Goal: Task Accomplishment & Management: Manage account settings

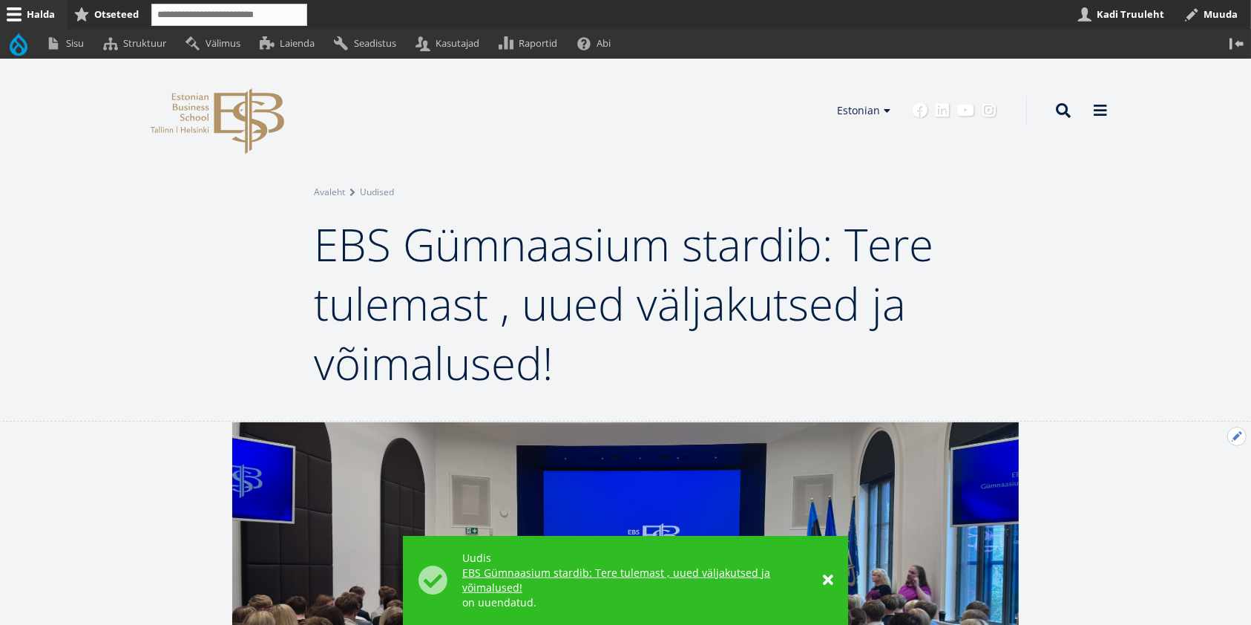
click at [1235, 441] on button "Avatud Eelmine uudis seaded" at bounding box center [1236, 436] width 19 height 19
click at [1207, 474] on link "Muuda" at bounding box center [1212, 477] width 68 height 16
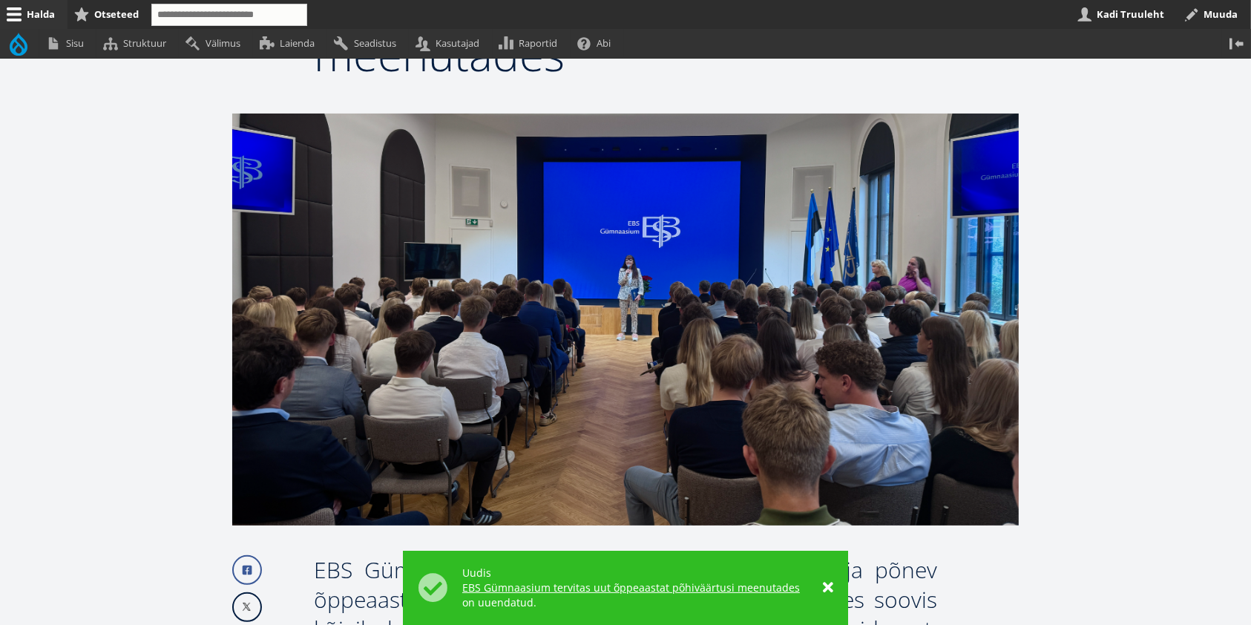
scroll to position [305, 0]
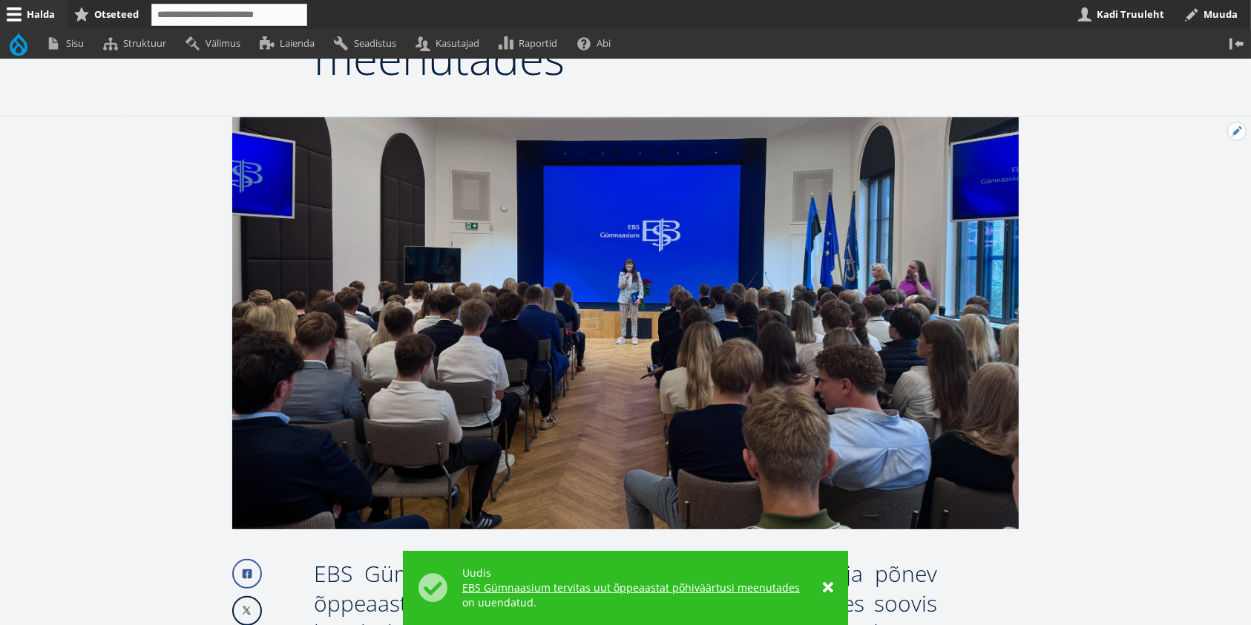
click at [1241, 131] on button "Avatud Eelmine uudis seaded" at bounding box center [1236, 131] width 19 height 19
click at [1205, 164] on link "Muuda" at bounding box center [1212, 172] width 68 height 16
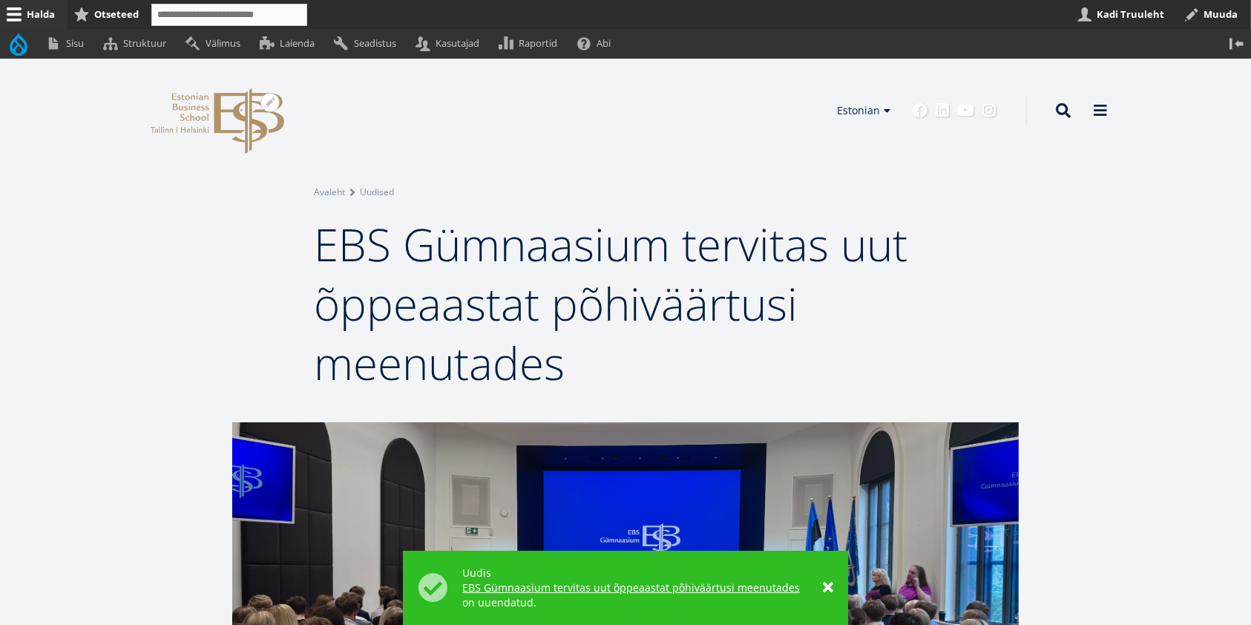
click at [237, 116] on icon at bounding box center [249, 121] width 70 height 66
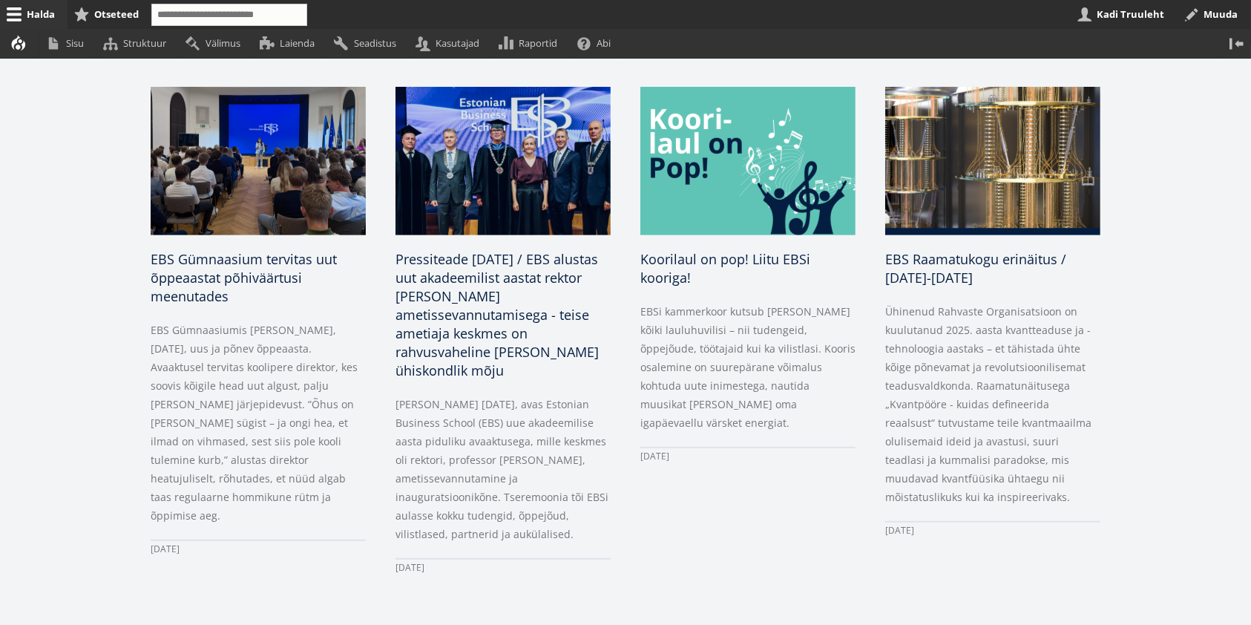
scroll to position [741, 0]
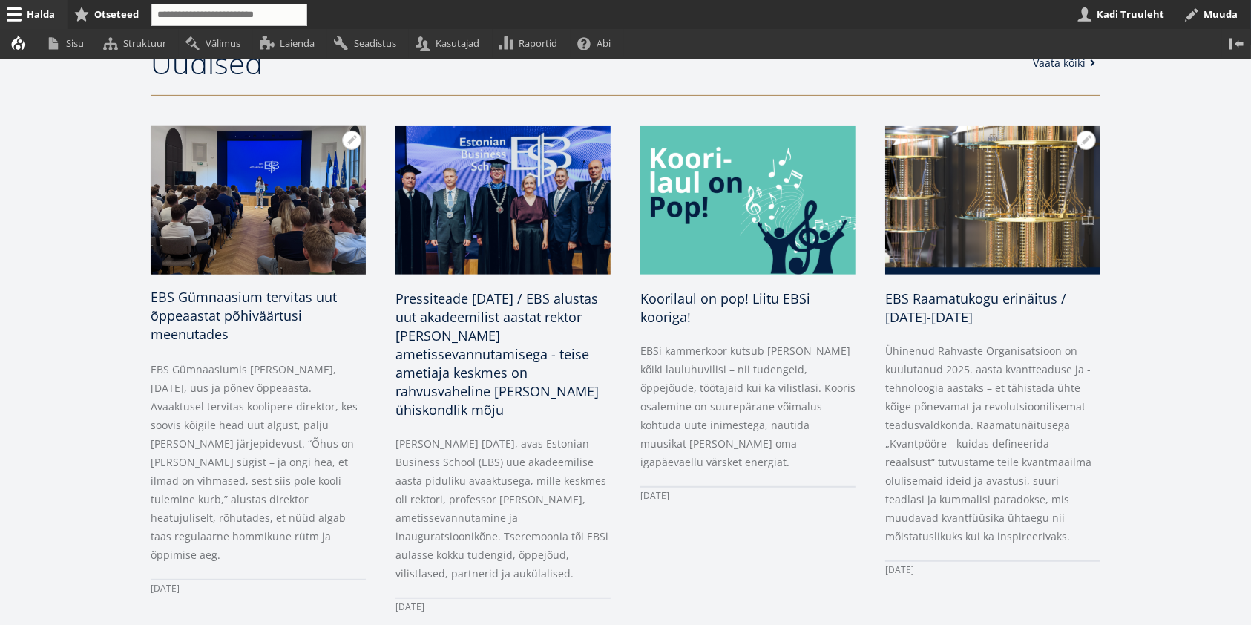
click at [246, 332] on h3 "EBS Gümnaasium tervitas uut õppeaastat põhiväärtusi meenutades" at bounding box center [258, 316] width 215 height 56
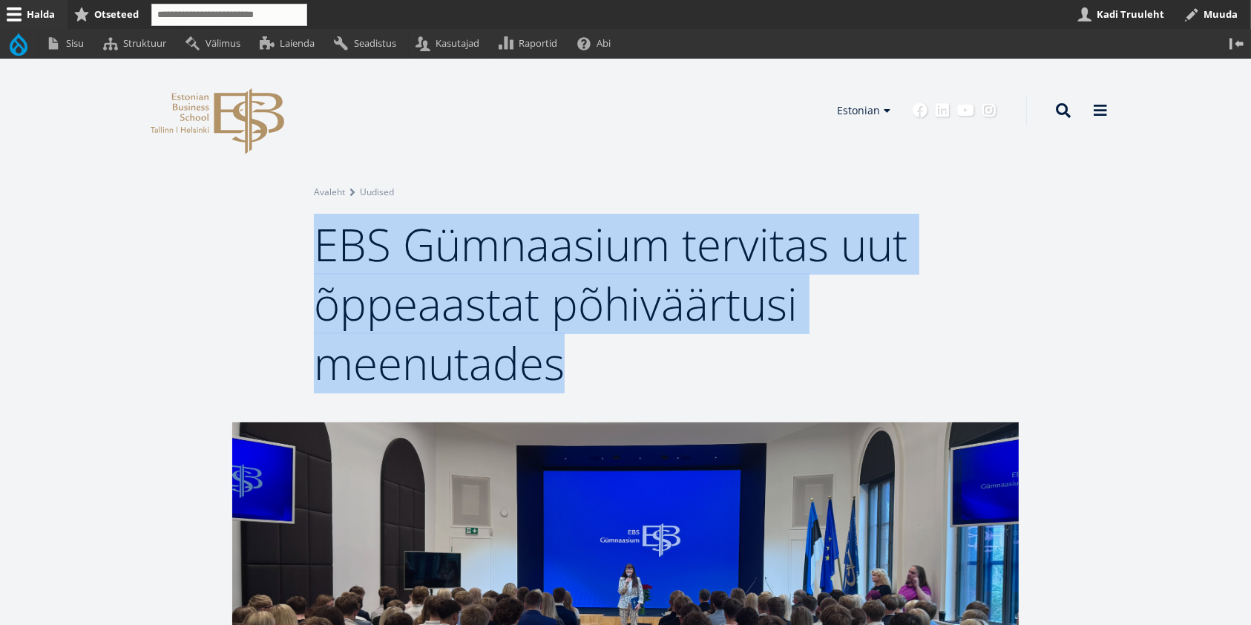
drag, startPoint x: 590, startPoint y: 379, endPoint x: 312, endPoint y: 267, distance: 299.3
click at [312, 267] on div "Avatud seaded Seadista plokki Eemalda plokk Tõlgi block Avatud Breadcrumb seade…" at bounding box center [626, 289] width 742 height 208
copy span "EBS Gümnaasium tervitas uut õppeaastat põhiväärtusi meenutades"
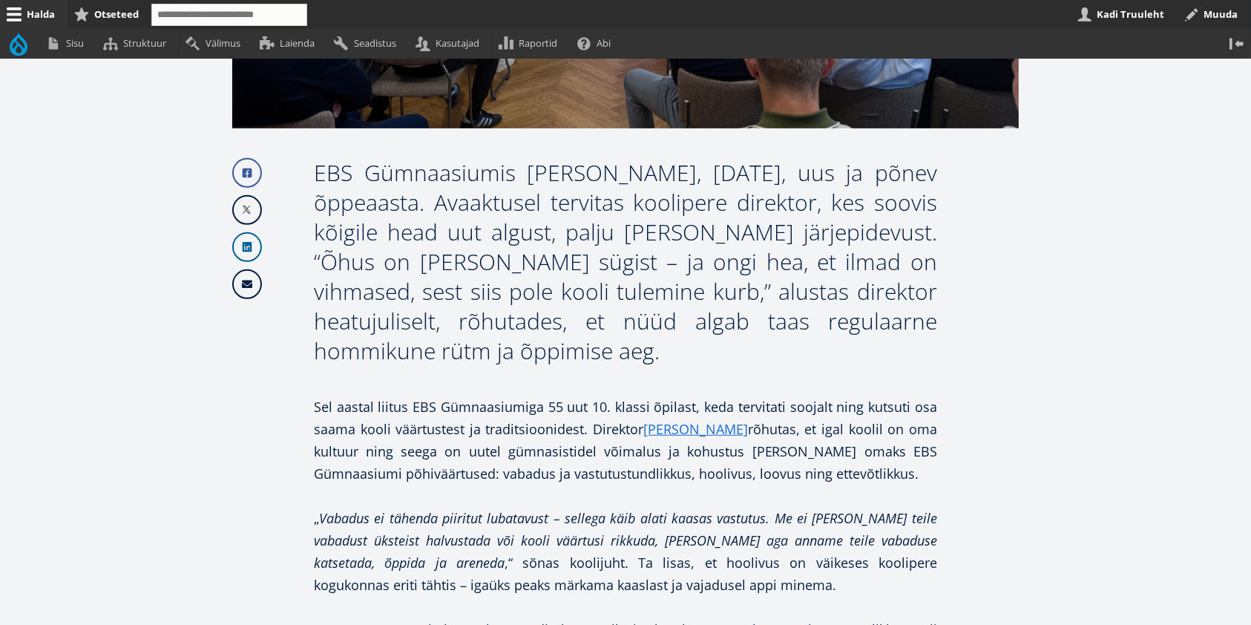
scroll to position [702, 0]
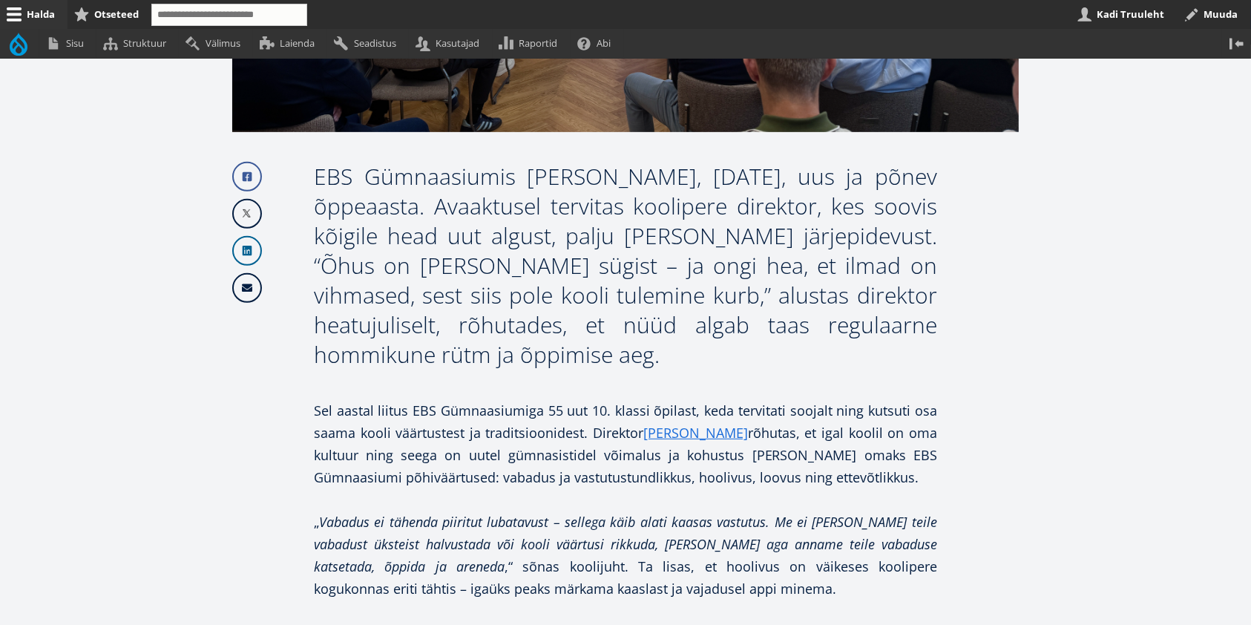
drag, startPoint x: 666, startPoint y: 361, endPoint x: 317, endPoint y: 183, distance: 392.3
click at [317, 183] on div "EBS Gümnaasiumis algas täna, 1. septembril 2025, uus ja põnev õppeaasta. Avaakt…" at bounding box center [625, 266] width 623 height 208
copy div "EBS Gümnaasiumis algas täna, 1. septembril 2025, uus ja põnev õppeaasta. Avaakt…"
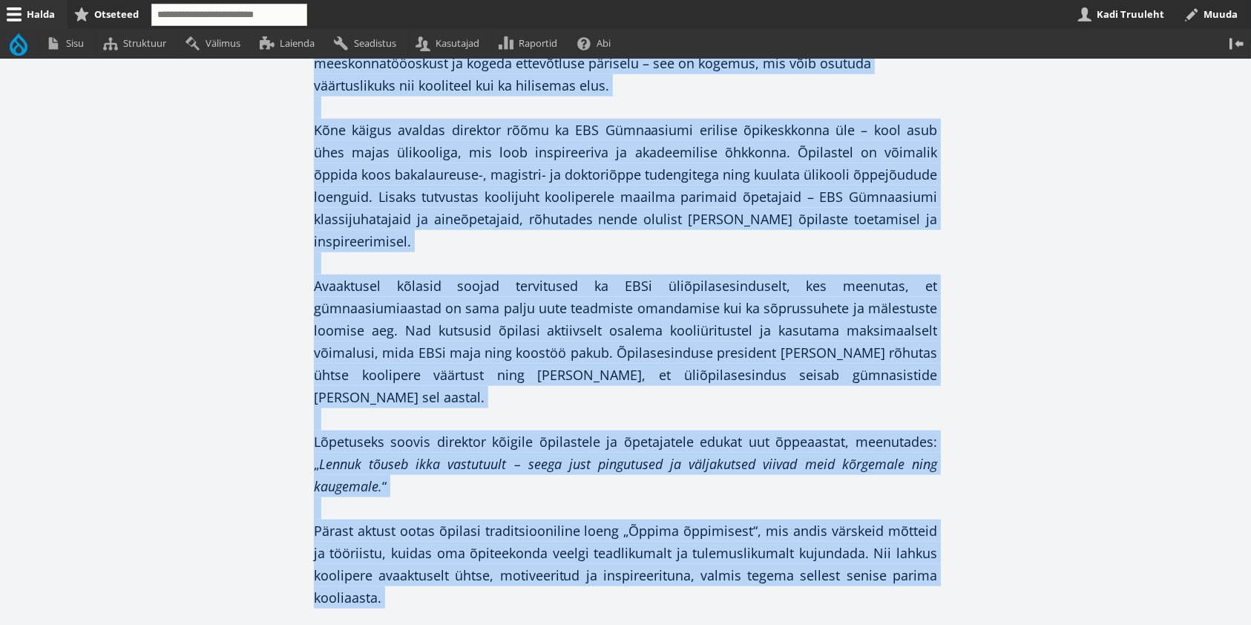
scroll to position [1546, 0]
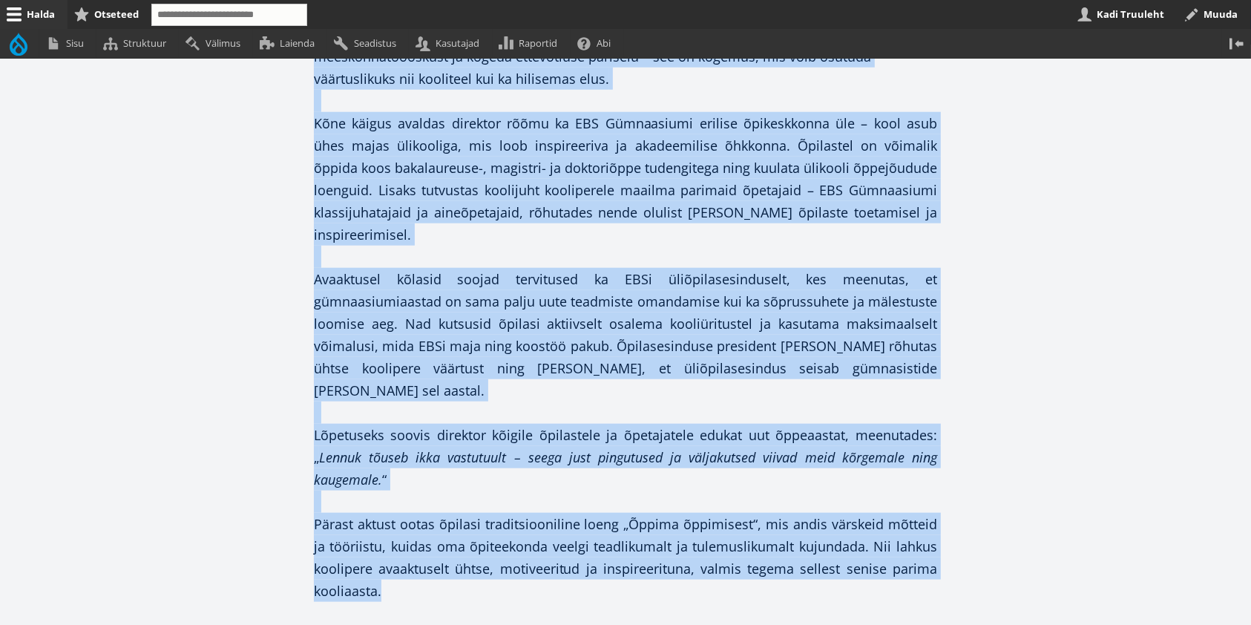
drag, startPoint x: 316, startPoint y: 407, endPoint x: 390, endPoint y: 530, distance: 142.8
click at [390, 530] on div "Sel aastal liitus EBS Gümnaasiumiga 55 uut 10. klassi õpilast, keda tervitati s…" at bounding box center [625, 78] width 623 height 1046
copy div "Sel aastal liitus EBS Gümnaasiumiga 55 uut 10. klassi õpilast, keda tervitati s…"
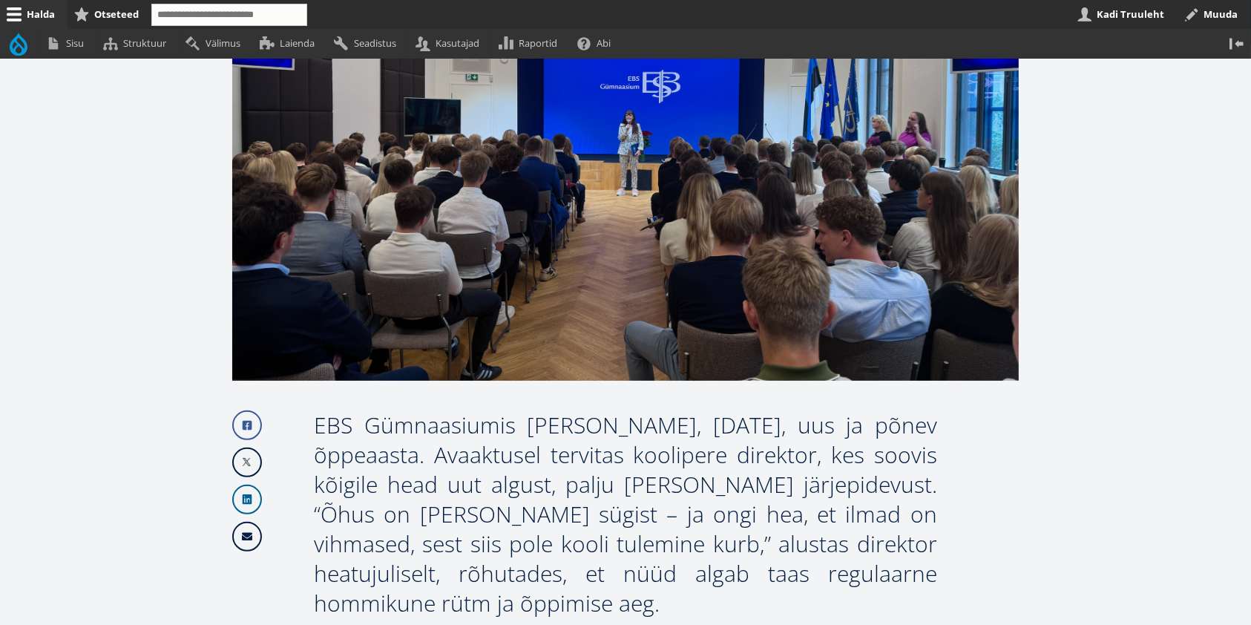
scroll to position [12, 0]
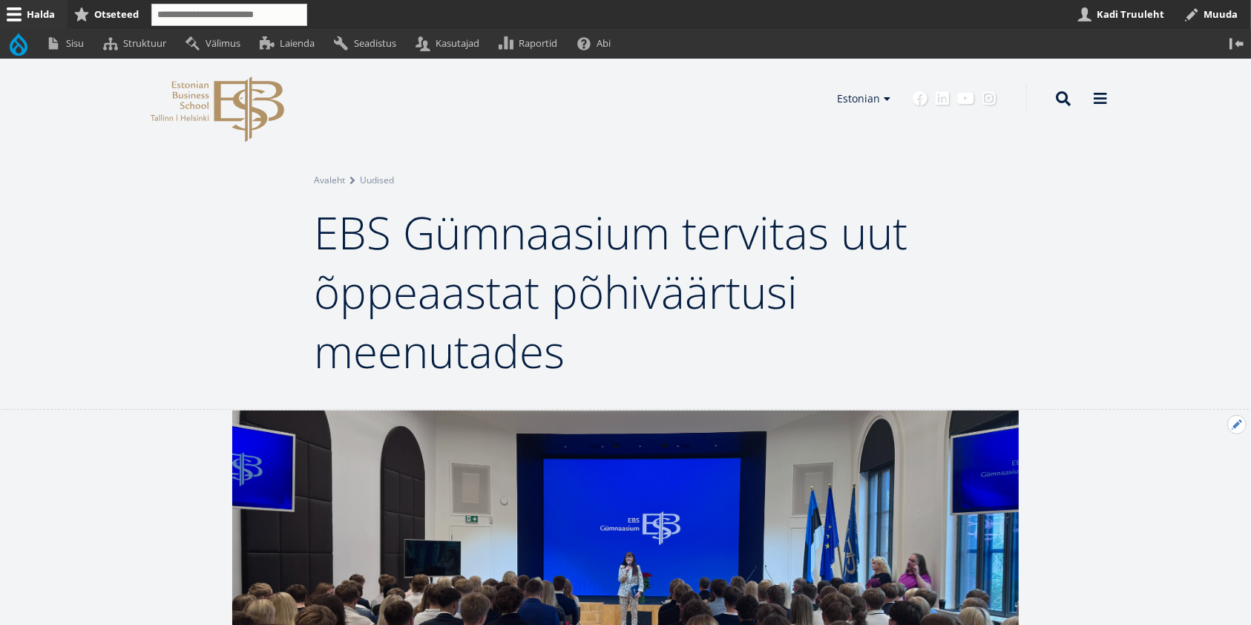
click at [1235, 425] on button "Avatud Eelmine uudis seaded" at bounding box center [1236, 424] width 19 height 19
click at [1207, 514] on link "Tõlge" at bounding box center [1212, 519] width 68 height 16
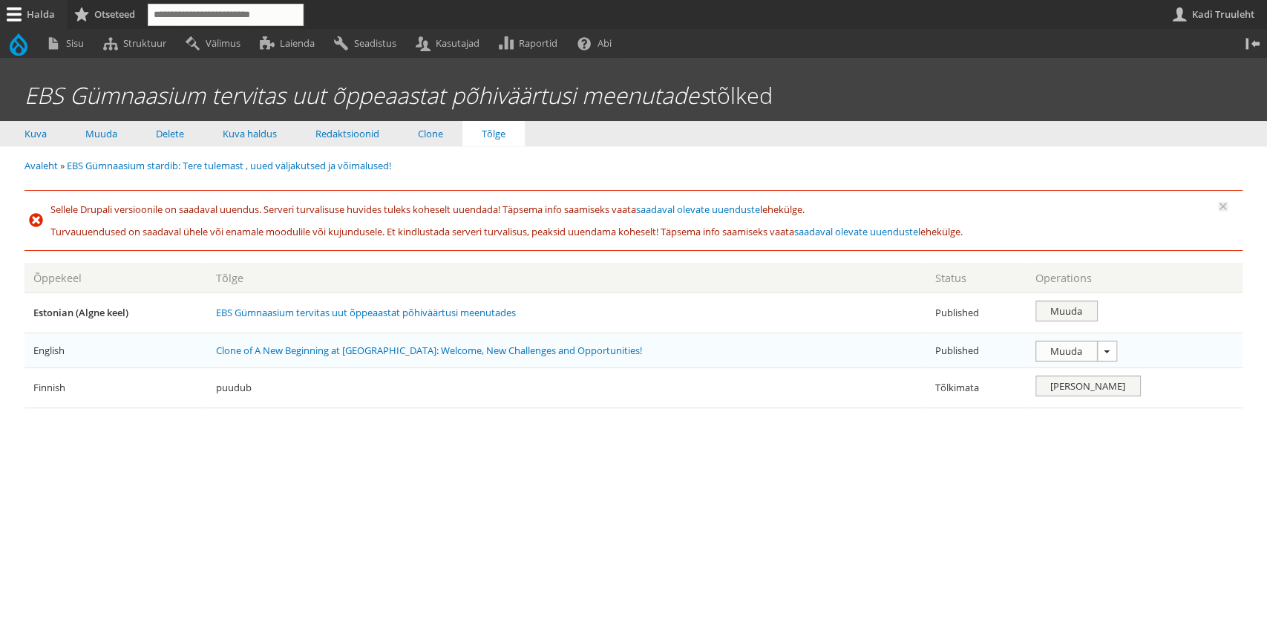
click at [1099, 353] on button "Loetle täiendavad toimingud" at bounding box center [1106, 350] width 19 height 19
click at [1126, 468] on div "Breadcrumb Avaleht EBS Gümnaasium stardib: Tere tulemast , uued väljakutsed ja …" at bounding box center [633, 310] width 1219 height 329
click at [1077, 350] on link "Muuda" at bounding box center [1066, 350] width 61 height 19
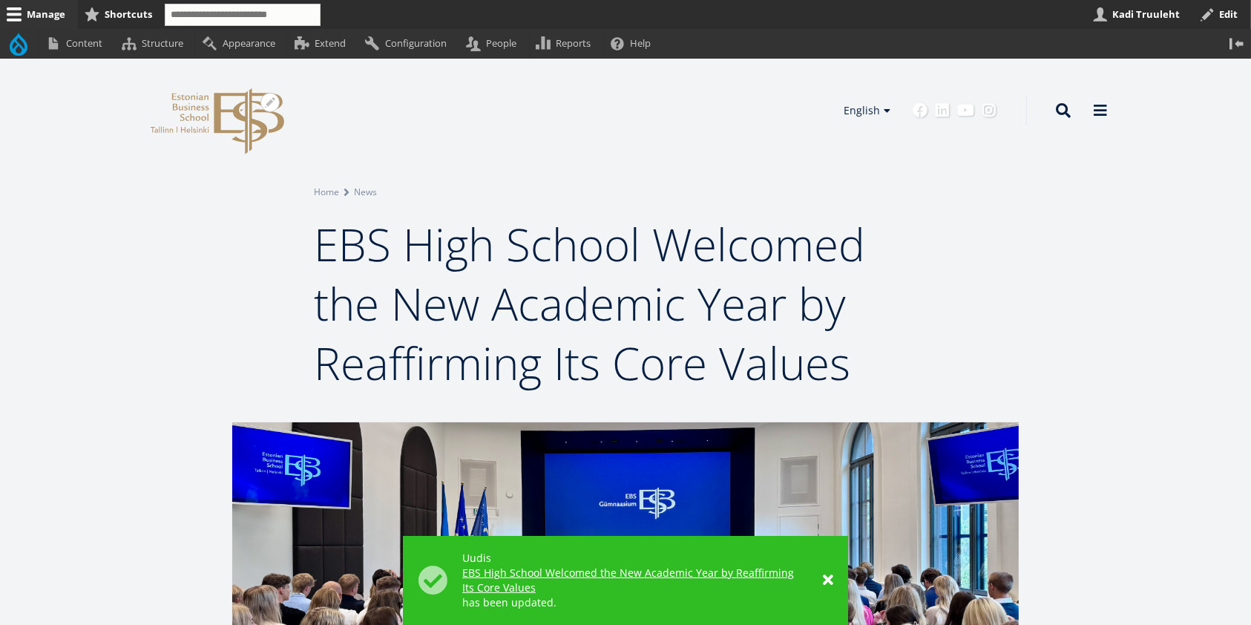
click at [246, 104] on icon at bounding box center [249, 121] width 70 height 66
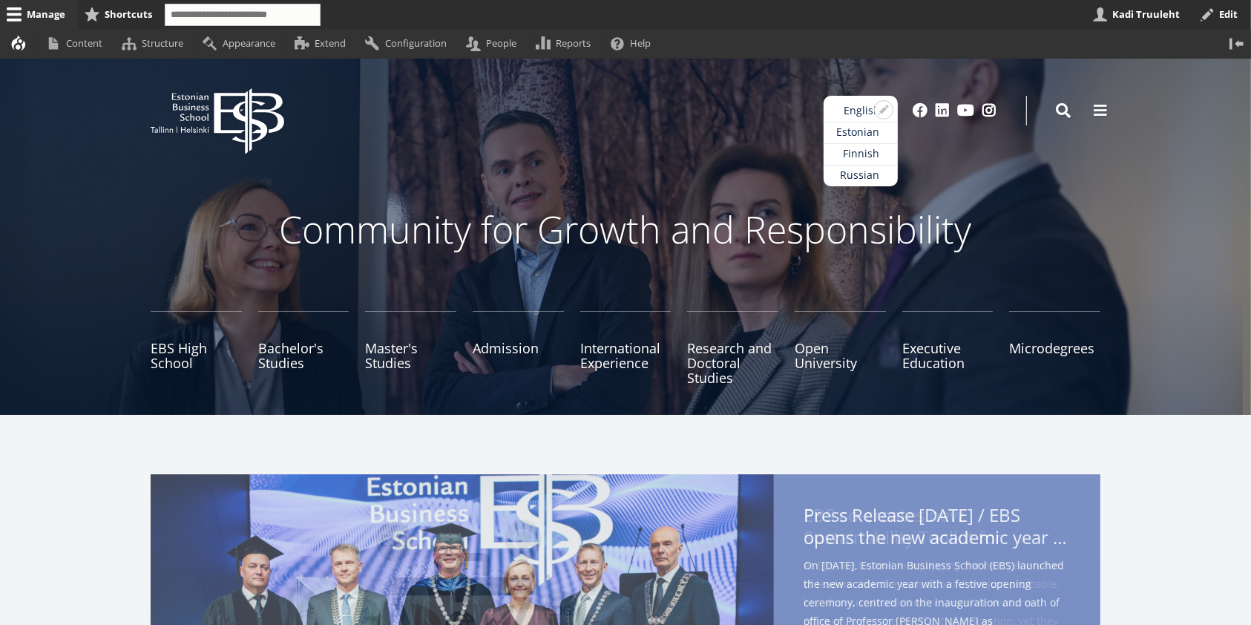
click at [862, 134] on link "Estonian" at bounding box center [861, 133] width 74 height 22
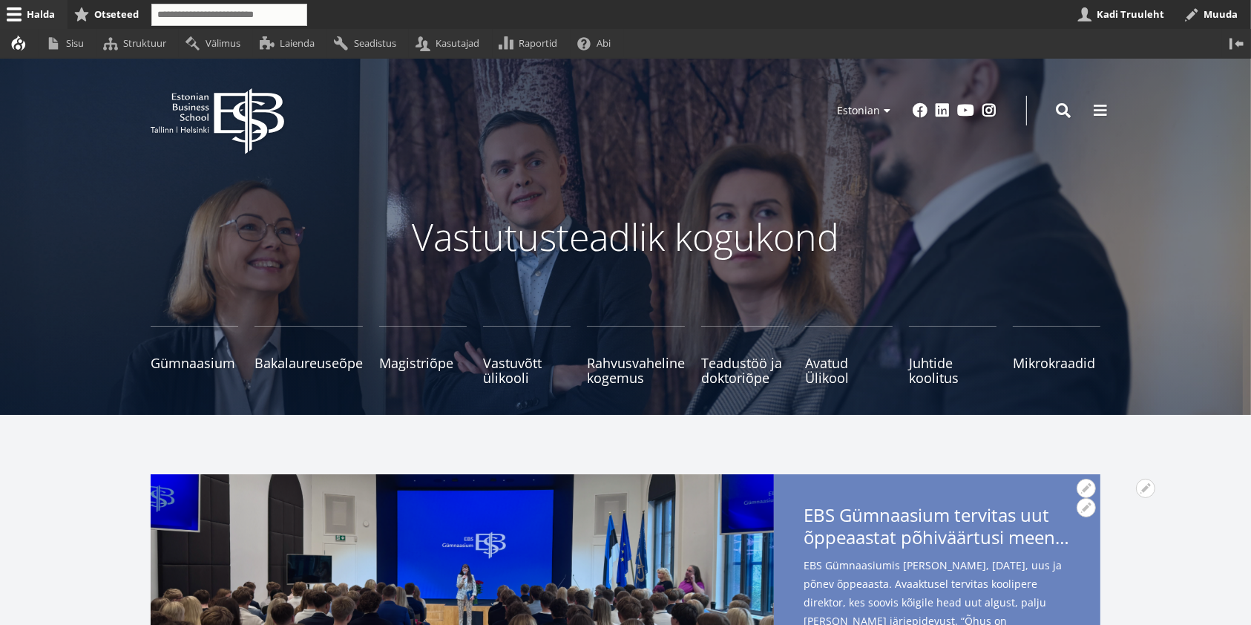
click at [943, 527] on span "õppeaastat põhiväärtusi meenutades" at bounding box center [937, 537] width 267 height 22
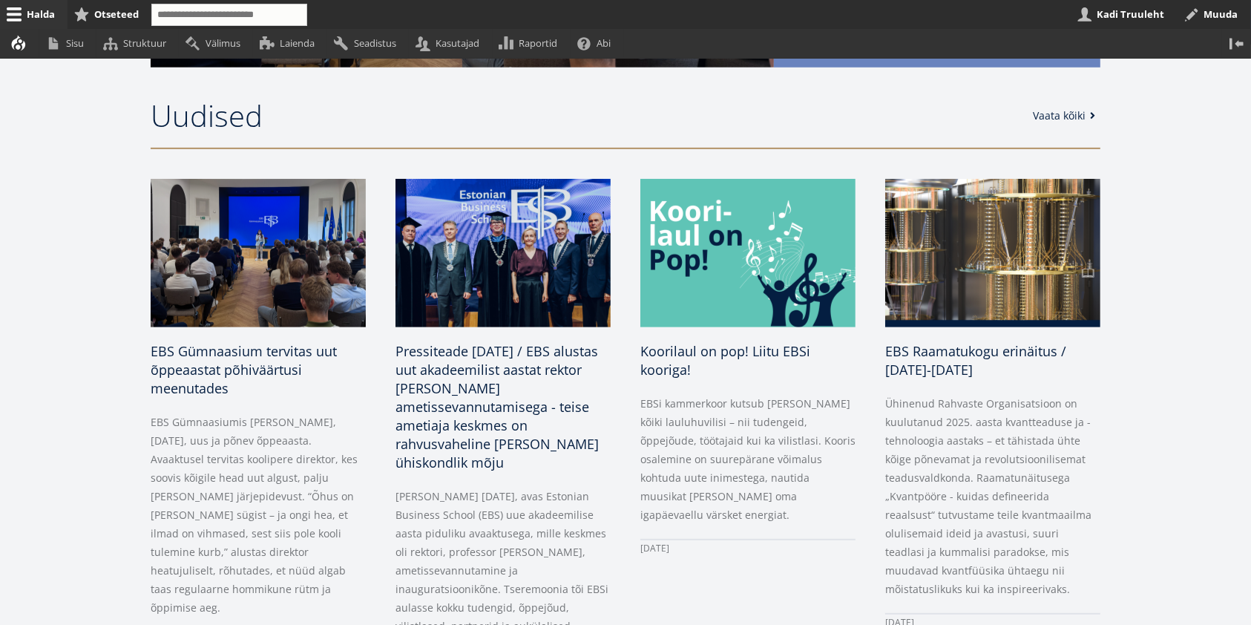
scroll to position [658, 0]
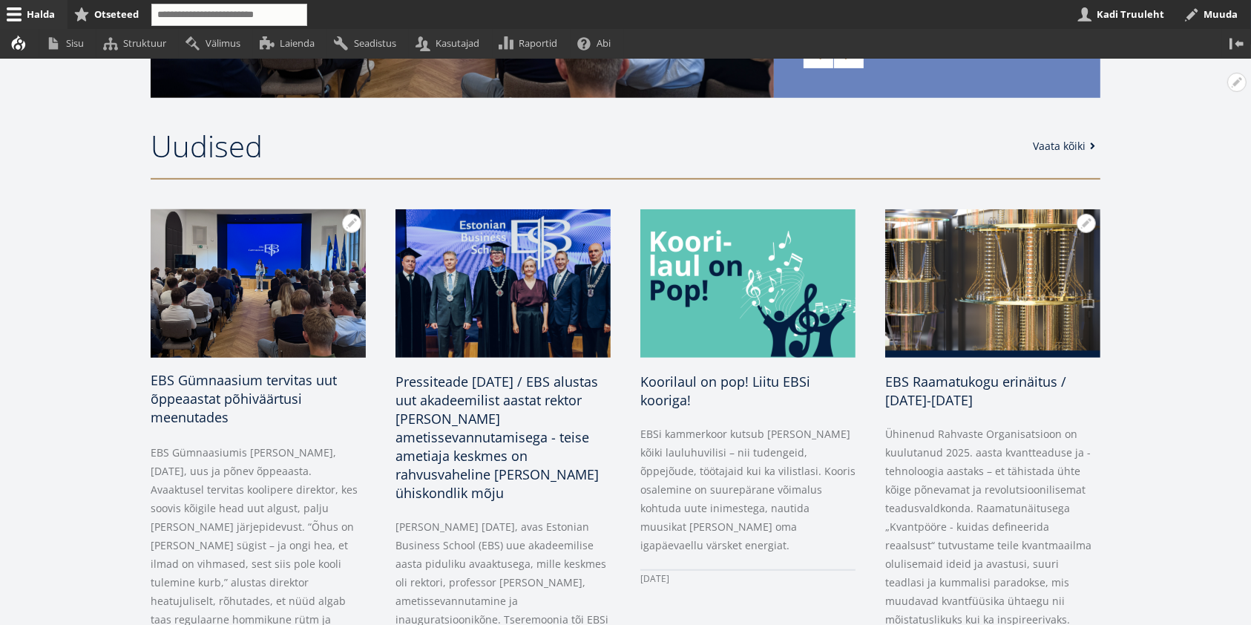
click at [271, 386] on span "EBS Gümnaasium tervitas uut õppeaastat põhiväärtusi meenutades" at bounding box center [244, 398] width 186 height 55
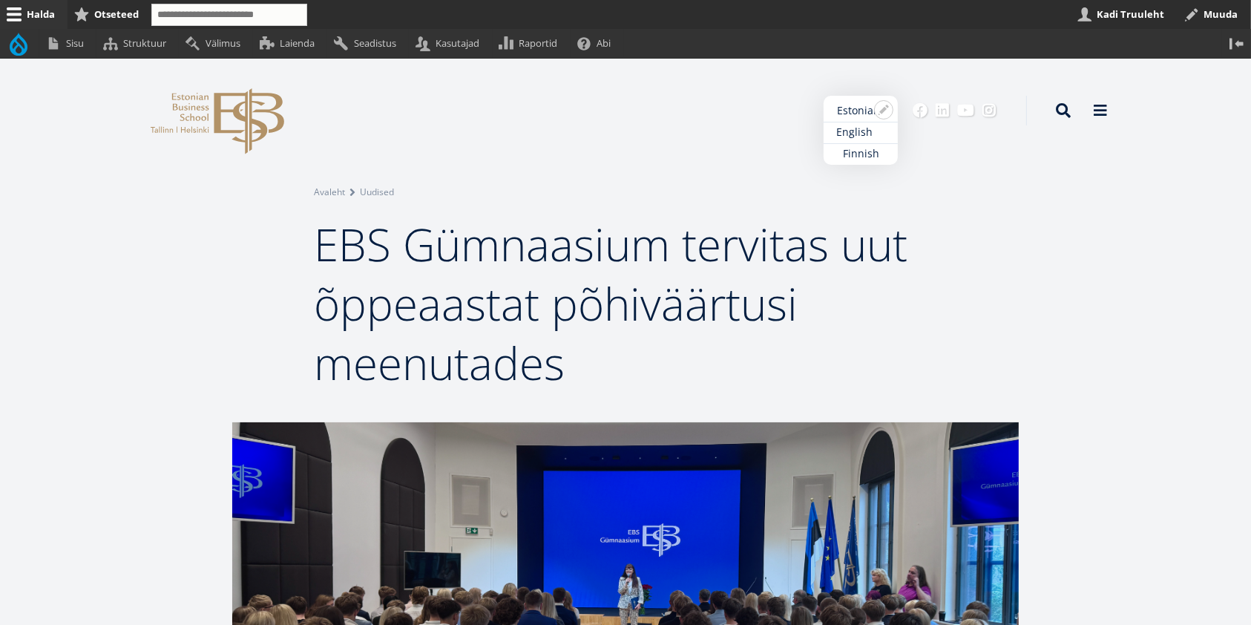
click at [858, 132] on link "English" at bounding box center [861, 133] width 74 height 22
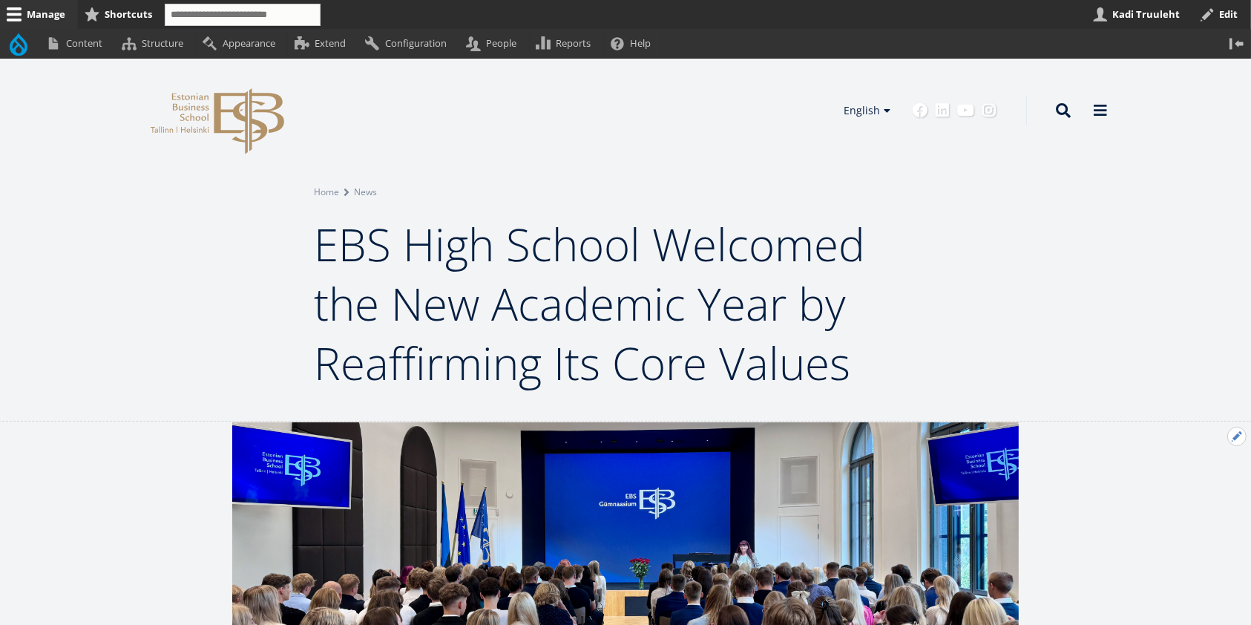
click at [1240, 439] on button "Open Previous news configuration options" at bounding box center [1236, 436] width 19 height 19
click at [1193, 477] on link "Edit" at bounding box center [1206, 477] width 79 height 16
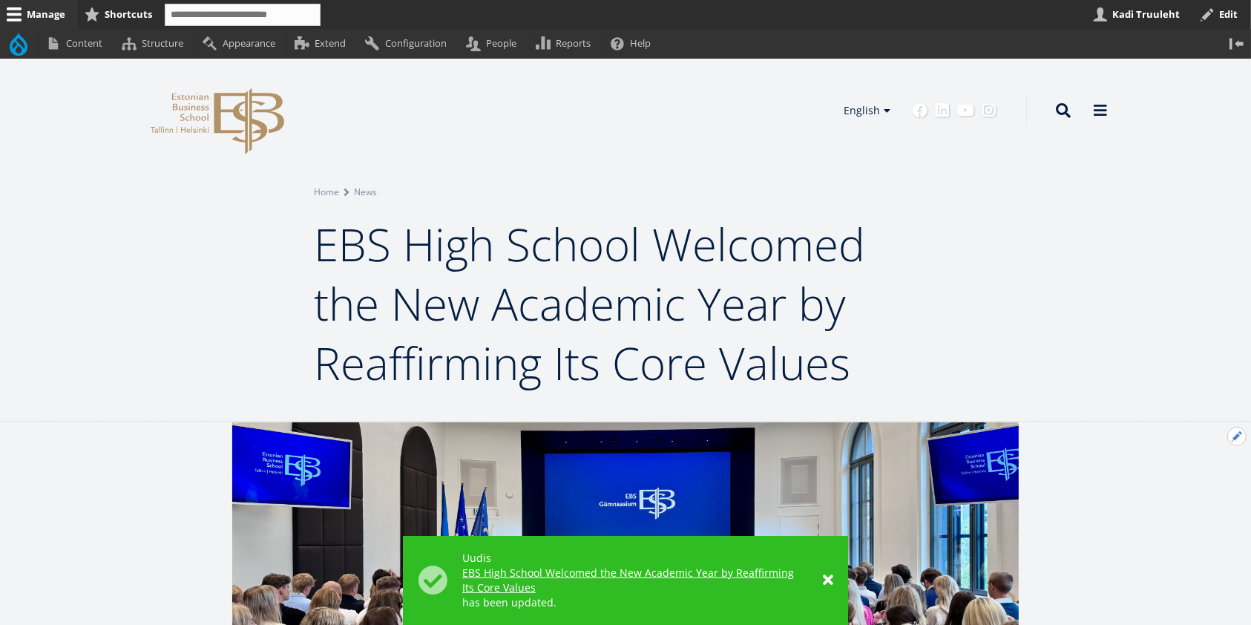
click at [1235, 437] on button "Open Previous news configuration options" at bounding box center [1236, 436] width 19 height 19
click at [1178, 477] on link "Edit" at bounding box center [1206, 477] width 79 height 16
click at [203, 110] on icon at bounding box center [191, 106] width 36 height 7
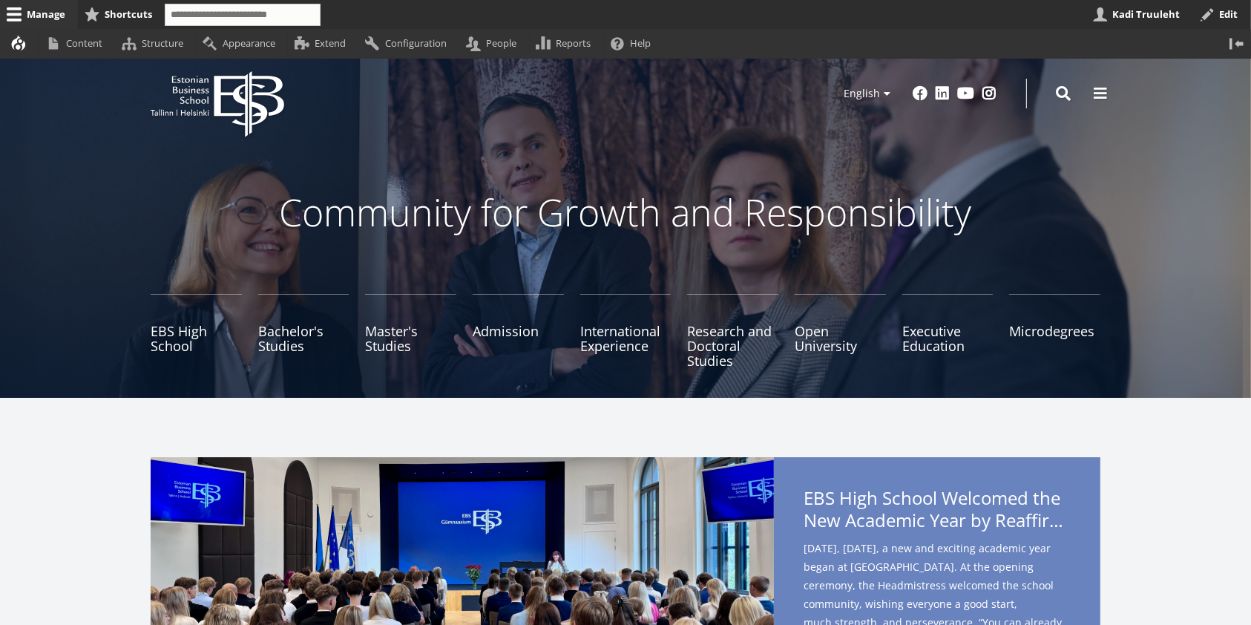
scroll to position [4, 0]
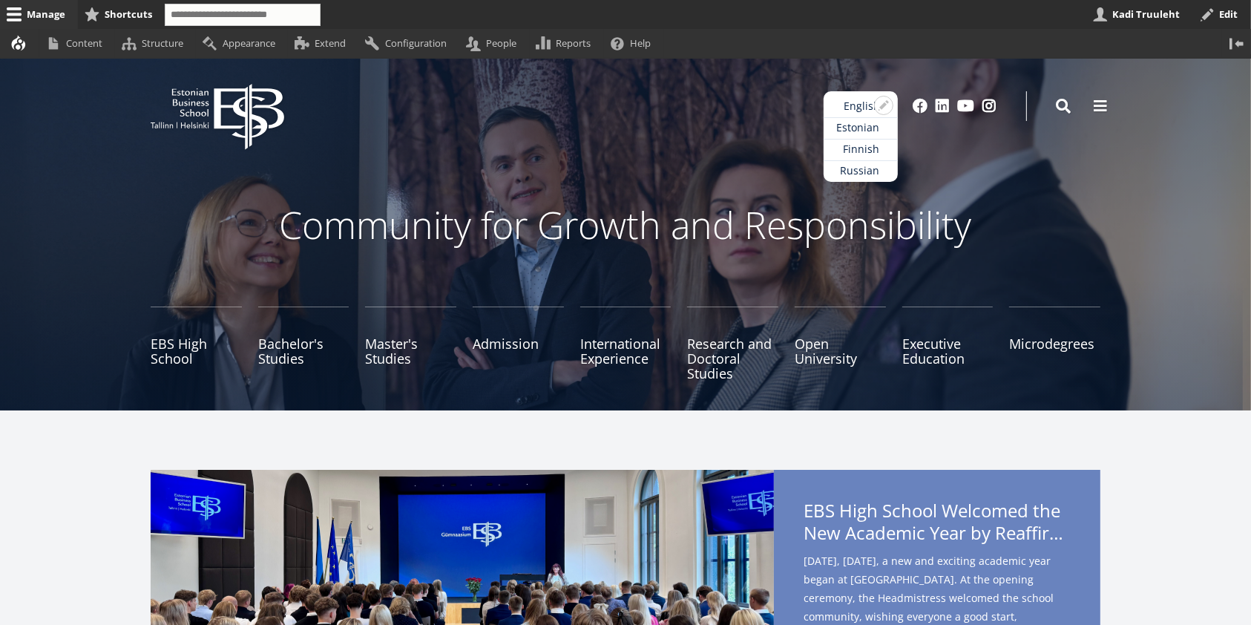
click at [865, 122] on link "Estonian" at bounding box center [861, 128] width 74 height 22
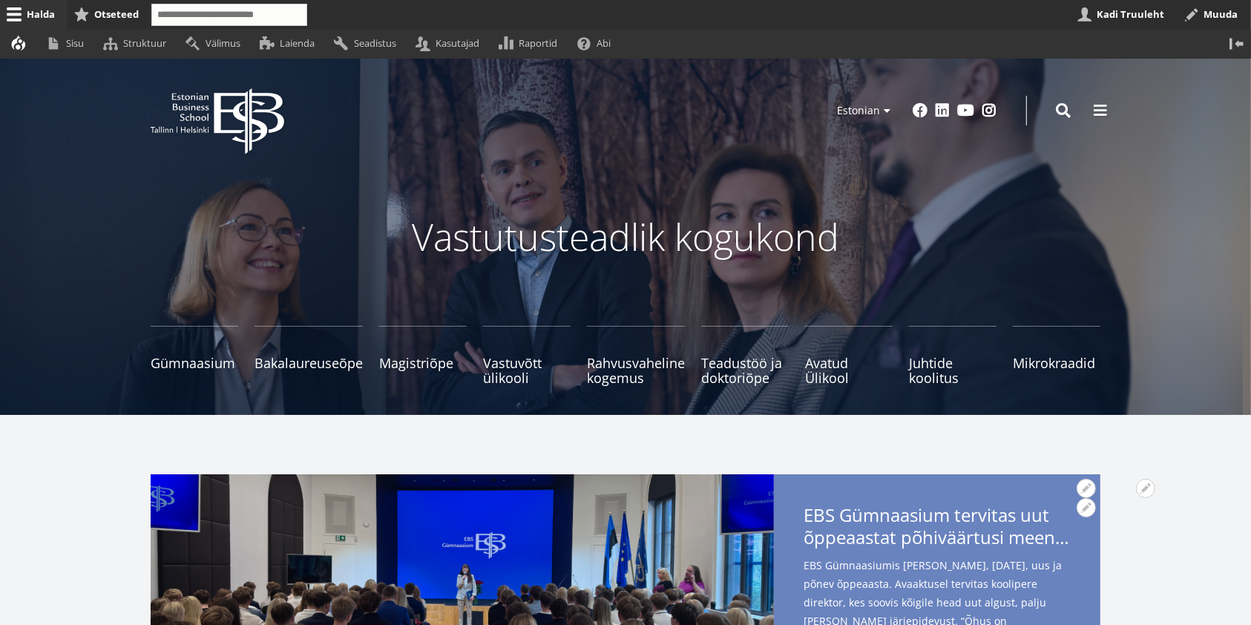
click at [862, 528] on span "õppeaastat põhiväärtusi meenutades" at bounding box center [937, 537] width 267 height 22
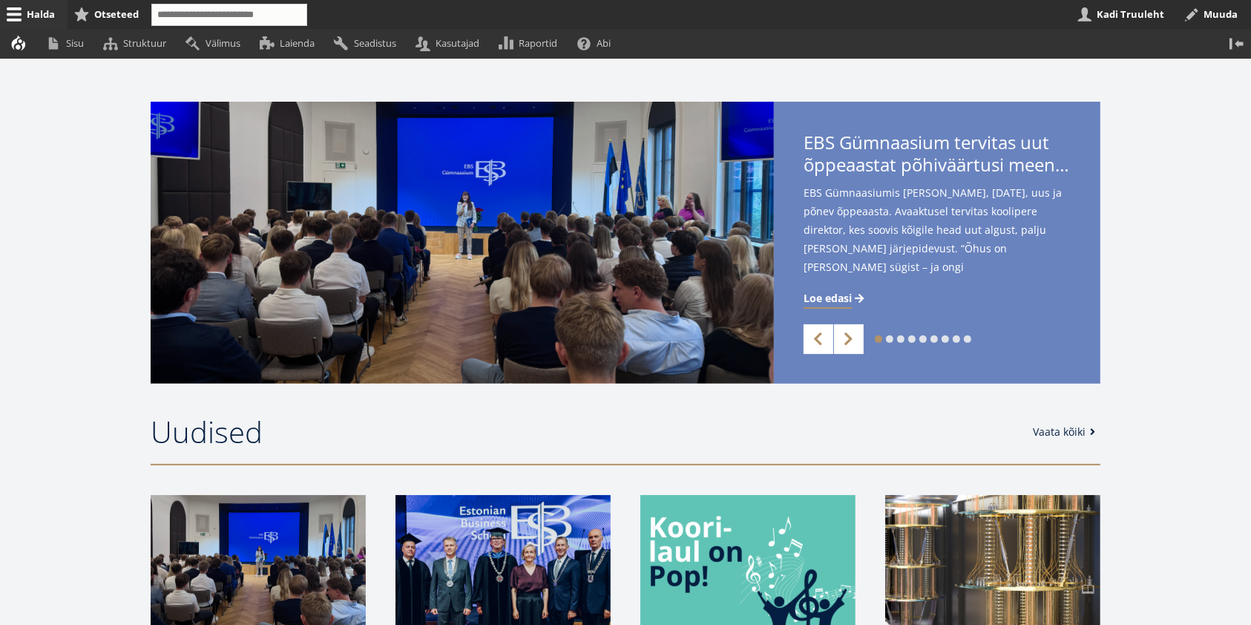
scroll to position [370, 0]
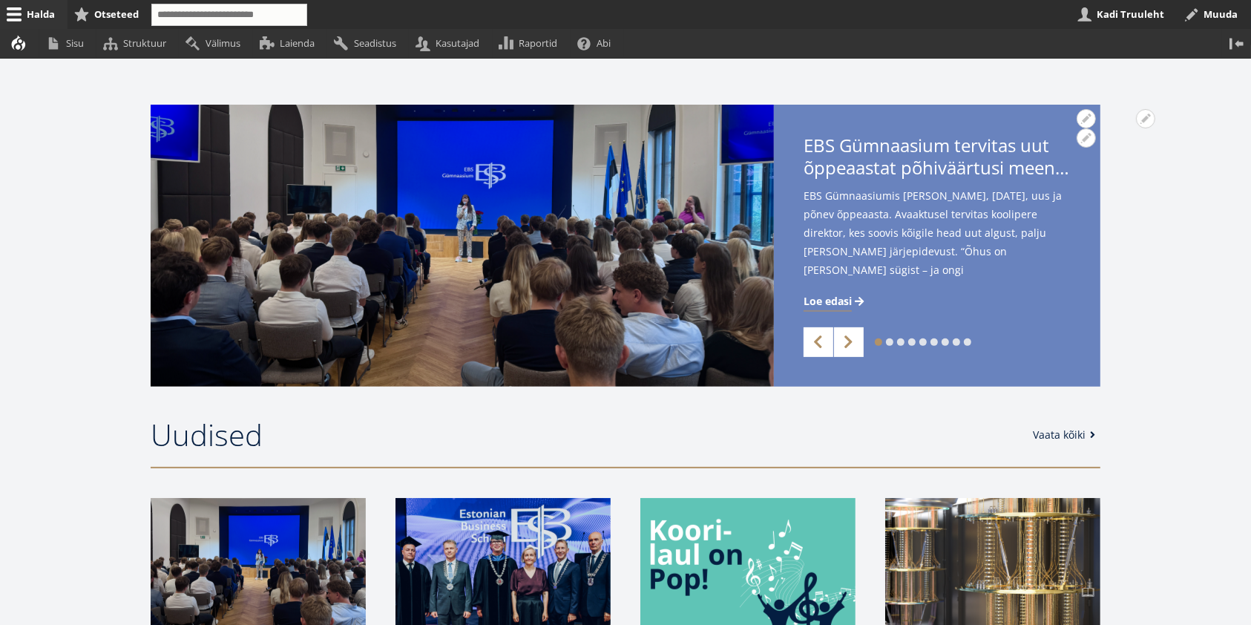
click at [836, 298] on span "Loe edasi" at bounding box center [828, 301] width 48 height 15
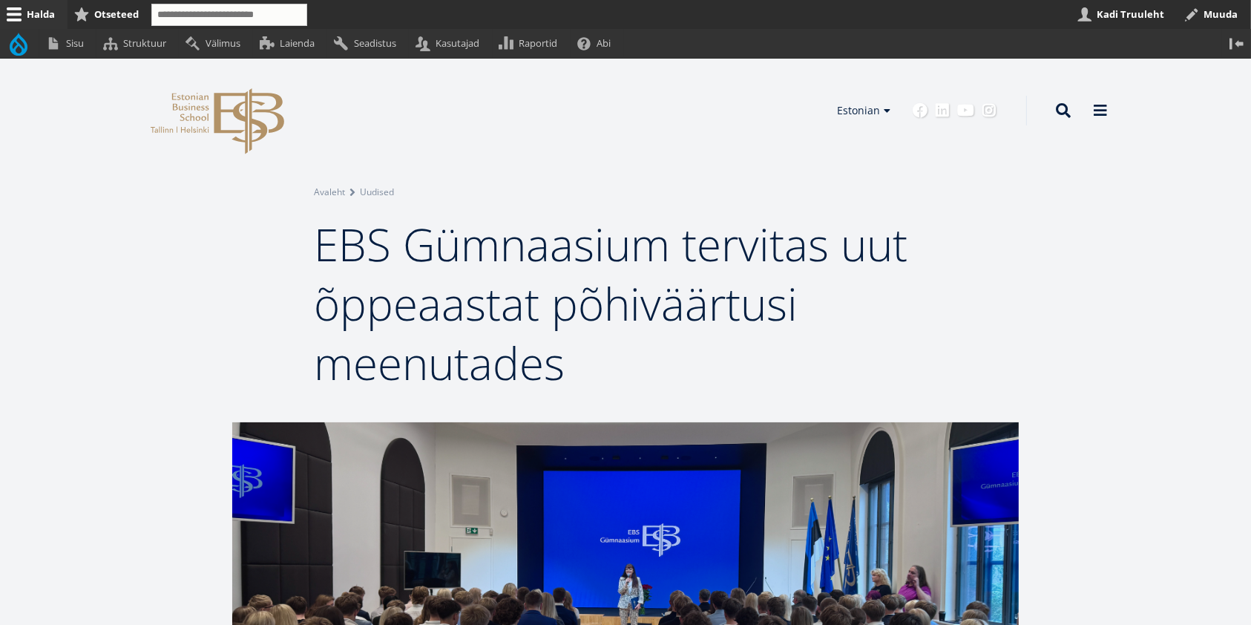
click at [59, 114] on header "Avatud seaded Seadista plokki Eemalda plokk Tõlgi block EBS Logo Created with S…" at bounding box center [625, 111] width 1251 height 104
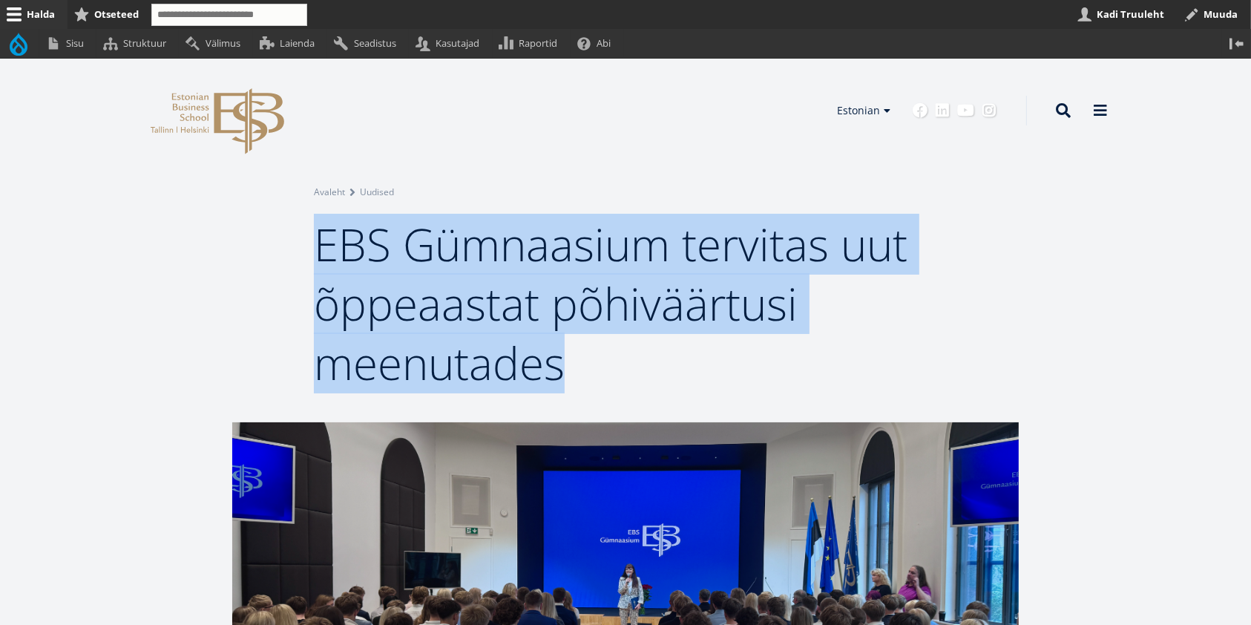
drag, startPoint x: 593, startPoint y: 371, endPoint x: 311, endPoint y: 253, distance: 305.7
click at [311, 253] on div "Avatud seaded Seadista plokki Eemalda plokk Tõlgi block Avatud Breadcrumb seade…" at bounding box center [626, 289] width 742 height 208
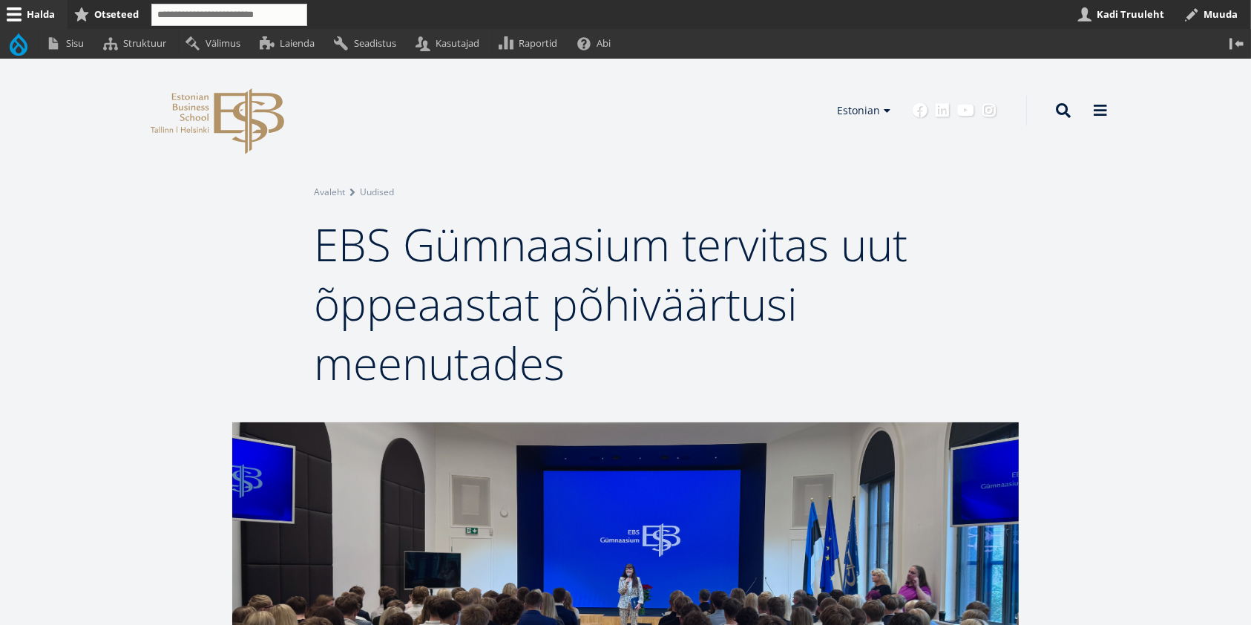
click at [678, 169] on div "Avatud seaded Seadista plokki Eemalda plokk Tõlgi block Avatud Breadcrumb seade…" at bounding box center [625, 241] width 1251 height 364
click at [848, 125] on link "English" at bounding box center [861, 133] width 74 height 22
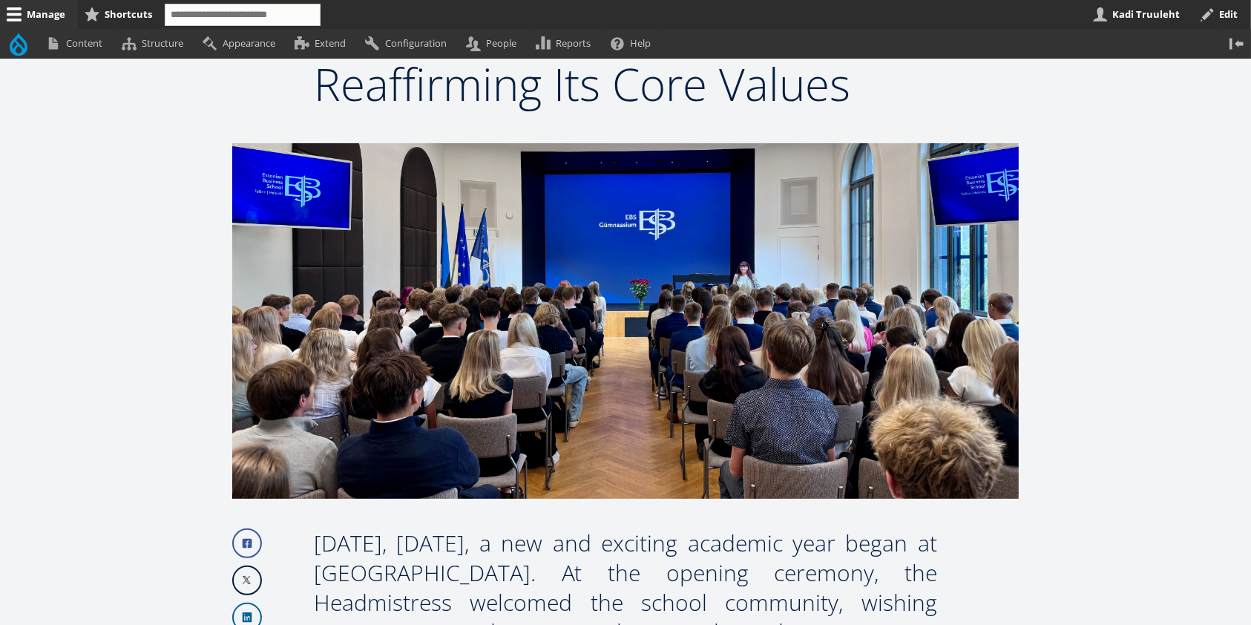
scroll to position [255, 0]
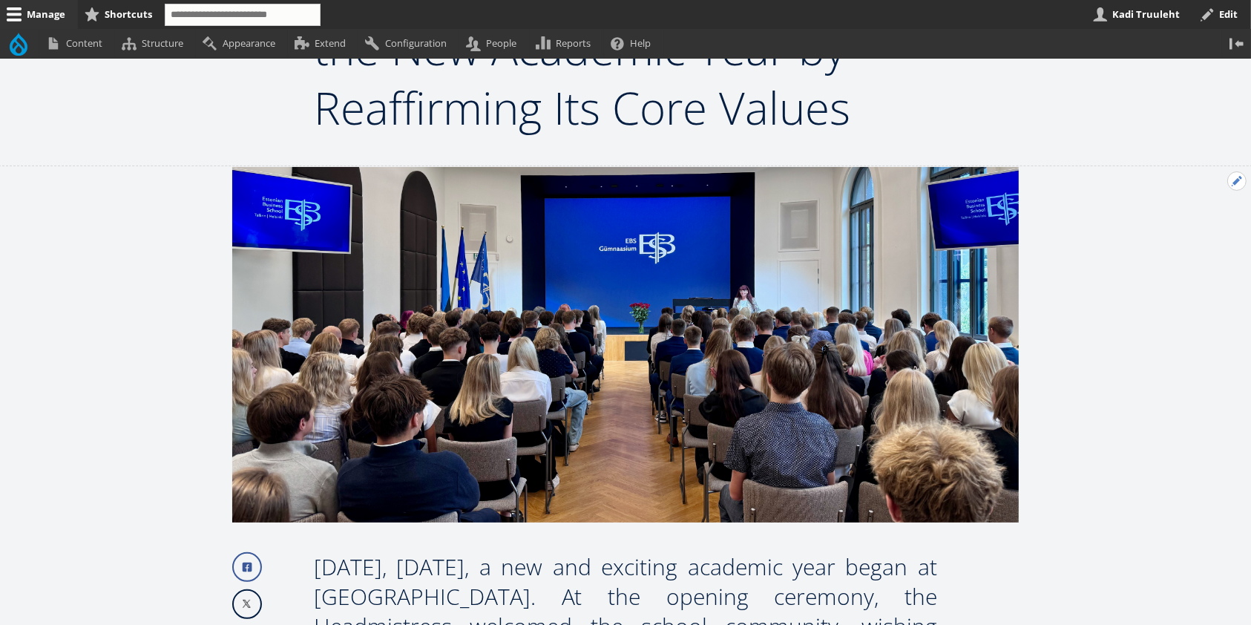
click at [1232, 187] on button "Open Previous news configuration options" at bounding box center [1236, 180] width 19 height 19
click at [1195, 217] on link "Edit" at bounding box center [1206, 222] width 79 height 16
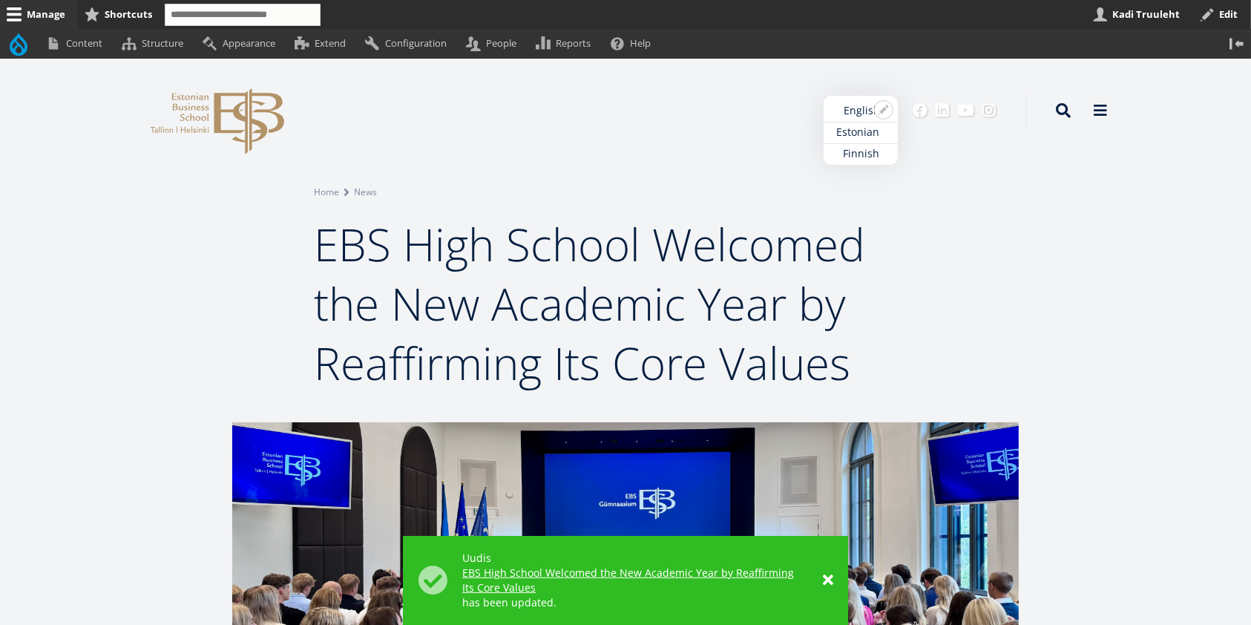
click at [873, 127] on link "Estonian" at bounding box center [861, 133] width 74 height 22
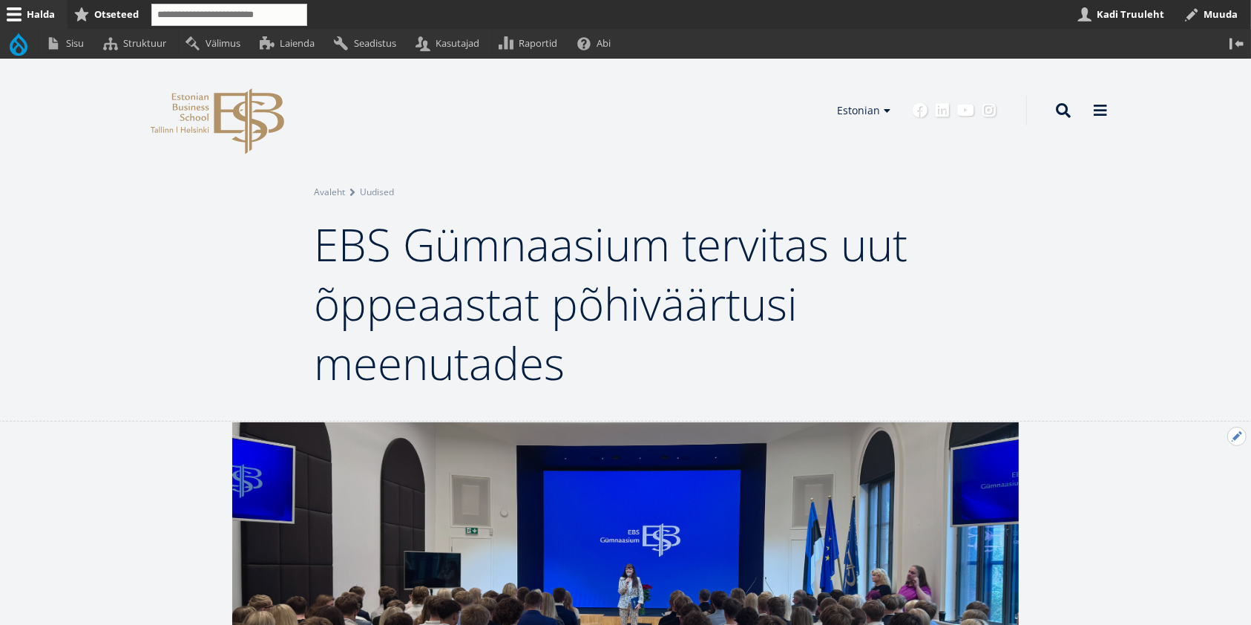
click at [1231, 441] on button "Avatud Eelmine uudis seaded" at bounding box center [1236, 436] width 19 height 19
click at [1210, 472] on link "Muuda" at bounding box center [1212, 477] width 68 height 16
